Goal: Transaction & Acquisition: Download file/media

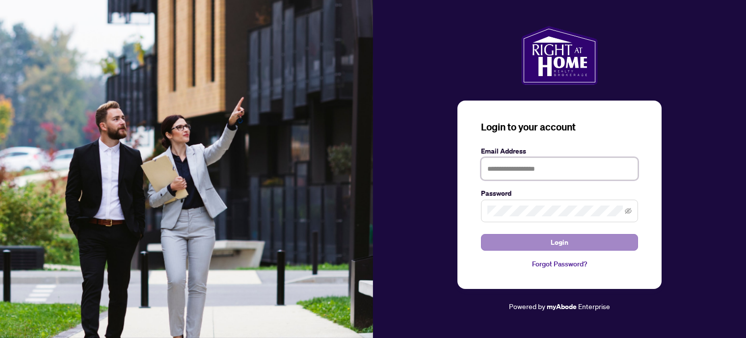
type input "**********"
click at [559, 241] on span "Login" at bounding box center [560, 243] width 18 height 16
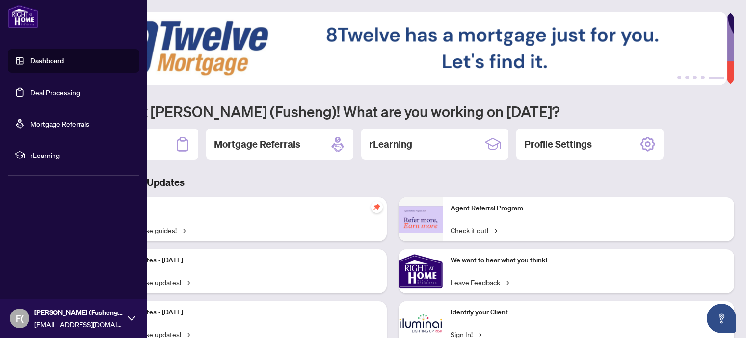
click at [73, 97] on link "Deal Processing" at bounding box center [55, 92] width 50 height 9
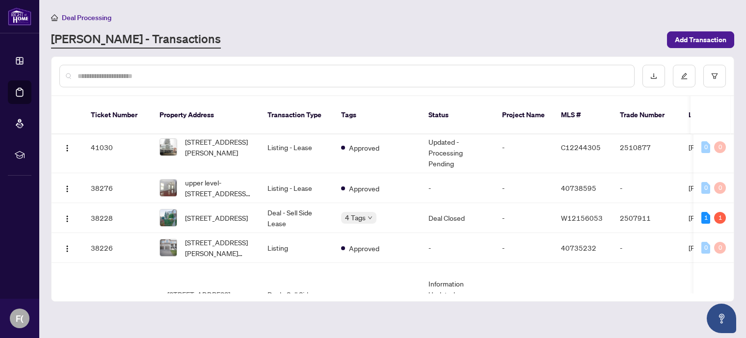
scroll to position [583, 0]
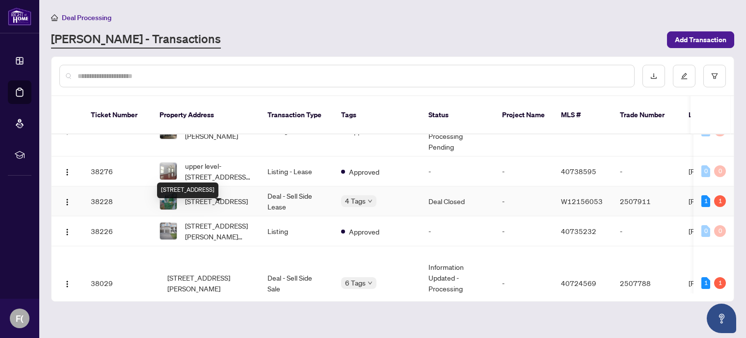
click at [218, 207] on span "[STREET_ADDRESS]" at bounding box center [216, 201] width 63 height 11
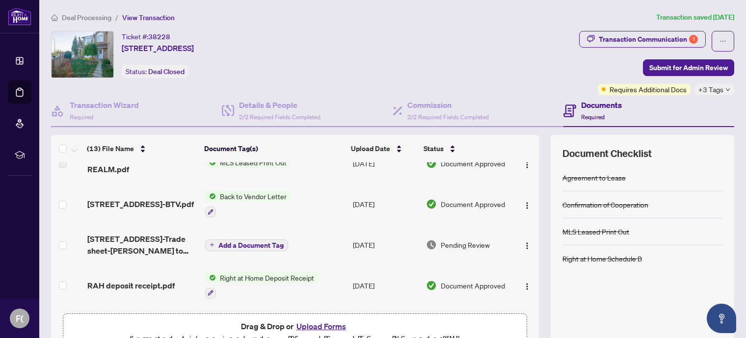
scroll to position [56, 0]
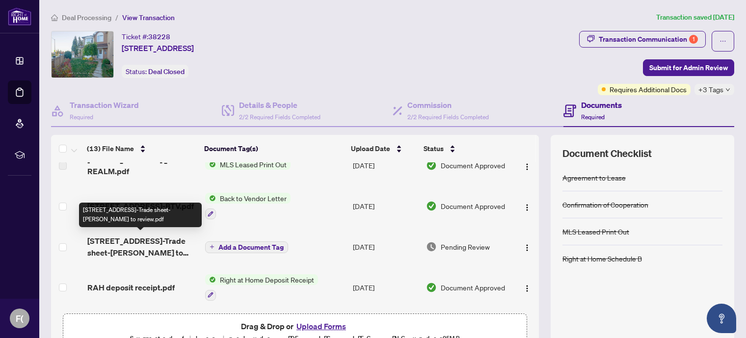
click at [162, 247] on span "[STREET_ADDRESS]-Trade sheet-[PERSON_NAME] to review.pdf" at bounding box center [142, 247] width 110 height 24
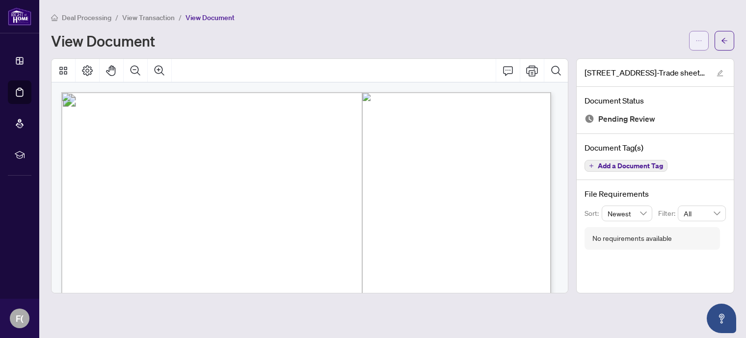
click at [695, 35] on button "button" at bounding box center [699, 41] width 20 height 20
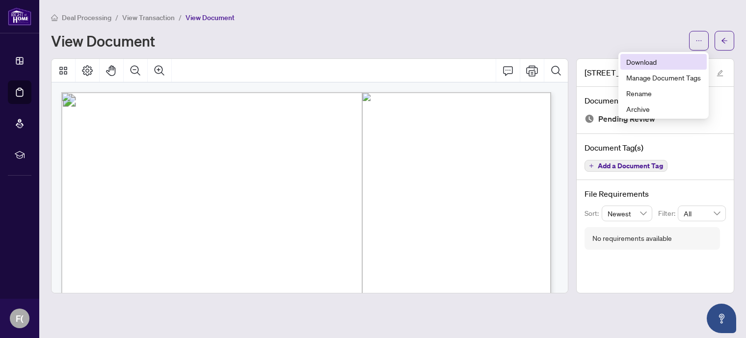
click at [641, 59] on span "Download" at bounding box center [664, 61] width 75 height 11
